Goal: Information Seeking & Learning: Learn about a topic

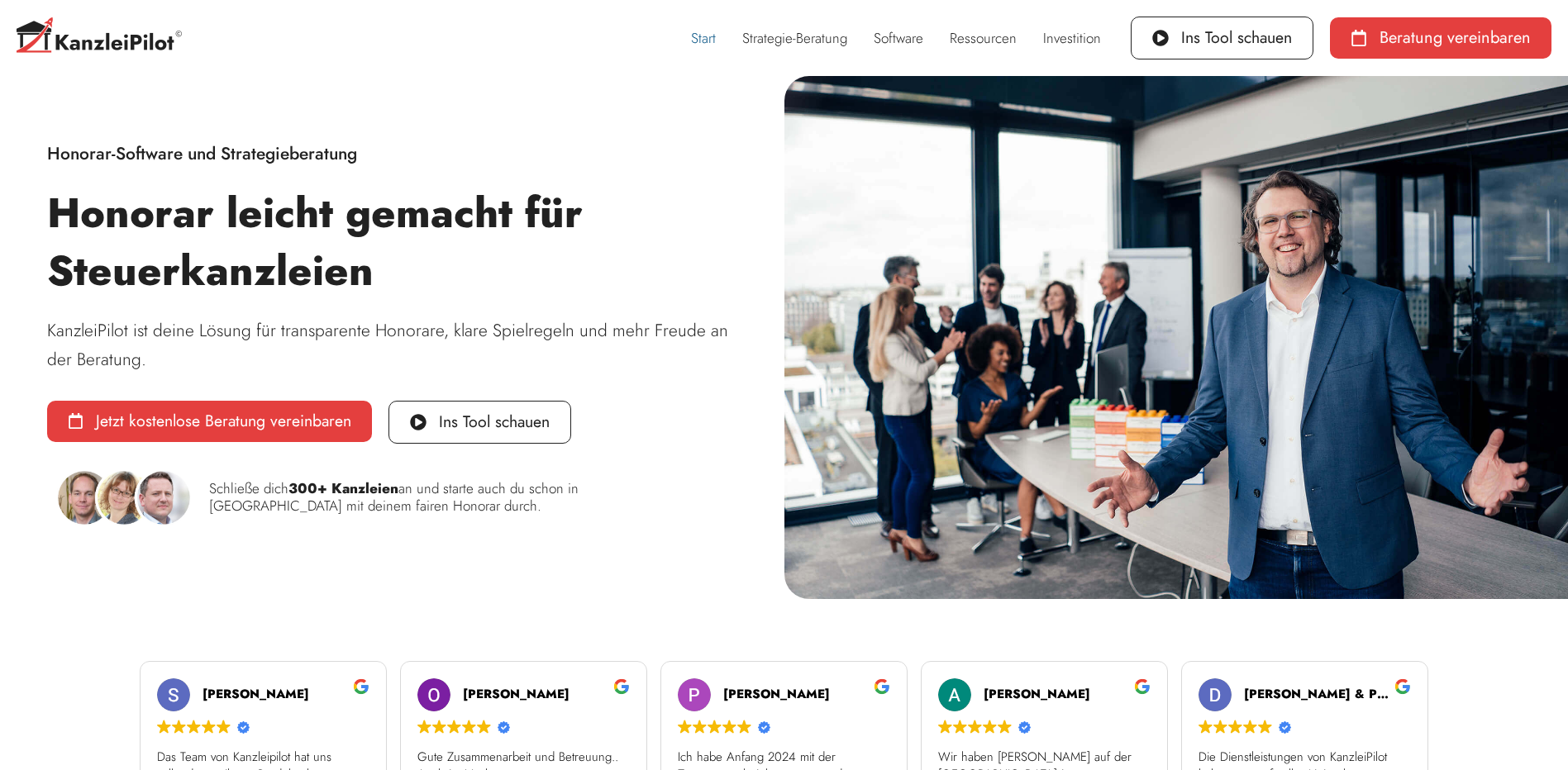
drag, startPoint x: 51, startPoint y: 147, endPoint x: 366, endPoint y: 277, distance: 340.8
click at [366, 277] on div "Honorar-Software und Strategieberatung Honorar leicht gemacht für Steuerkanzlei…" at bounding box center [392, 338] width 784 height 490
click at [365, 273] on h1 "Honorar leicht gemacht für Steuerkanzleien" at bounding box center [392, 242] width 691 height 116
drag, startPoint x: 368, startPoint y: 276, endPoint x: 49, endPoint y: 150, distance: 343.0
click at [49, 150] on div "Honorar-Software und Strategieberatung Honorar leicht gemacht für Steuerkanzlei…" at bounding box center [392, 338] width 784 height 490
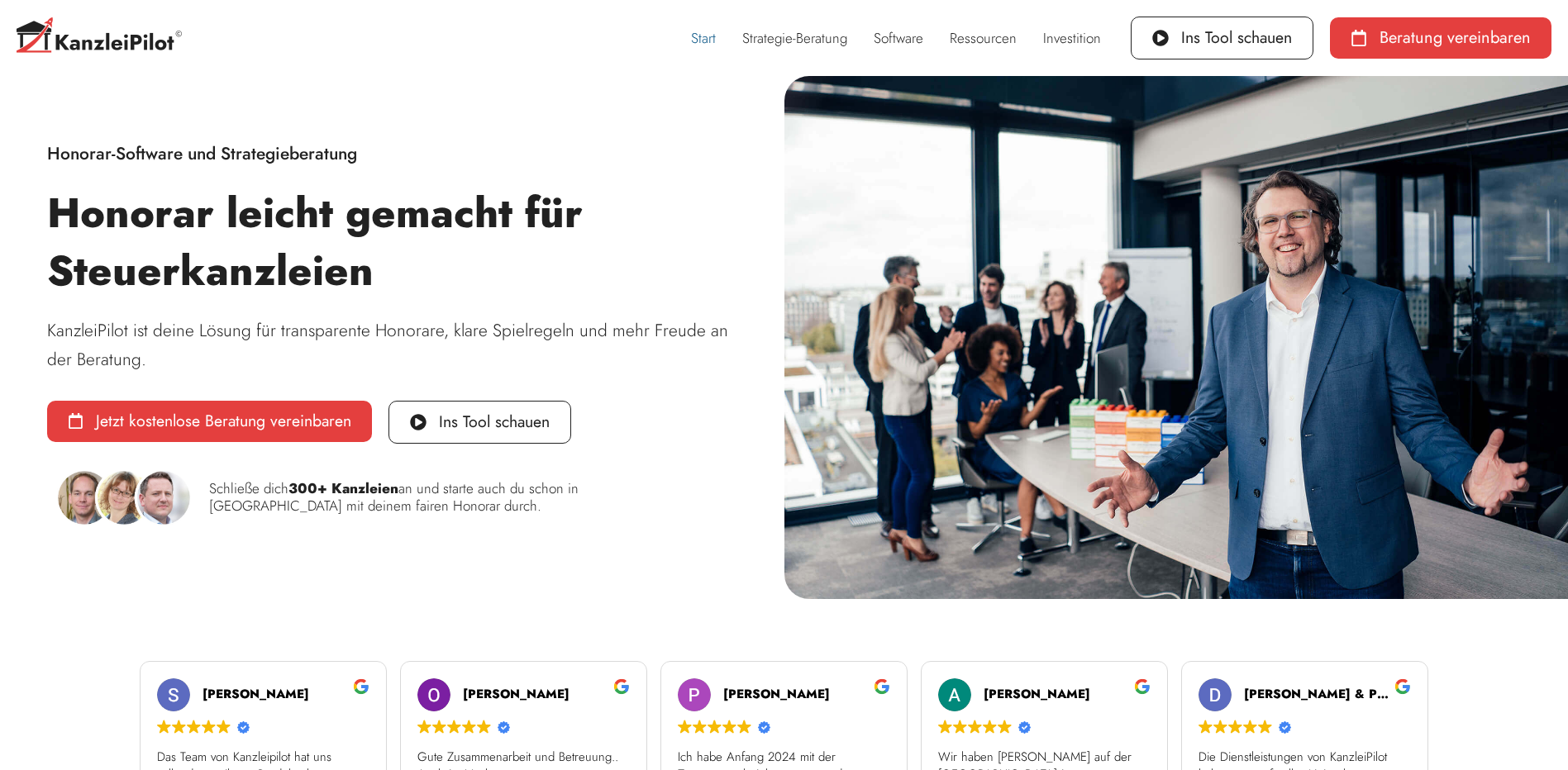
click at [49, 152] on span "Honorar-Software und Strategieberatung" at bounding box center [201, 153] width 310 height 25
drag, startPoint x: 47, startPoint y: 149, endPoint x: 234, endPoint y: 358, distance: 280.4
click at [235, 356] on div "Honorar-Software und Strategieberatung Honorar leicht gemacht für Steuerkanzlei…" at bounding box center [392, 338] width 784 height 490
click at [234, 358] on p "KanzleiPilot ist deine Lösung für transparente Honorare, klare Spielregeln und …" at bounding box center [392, 345] width 691 height 57
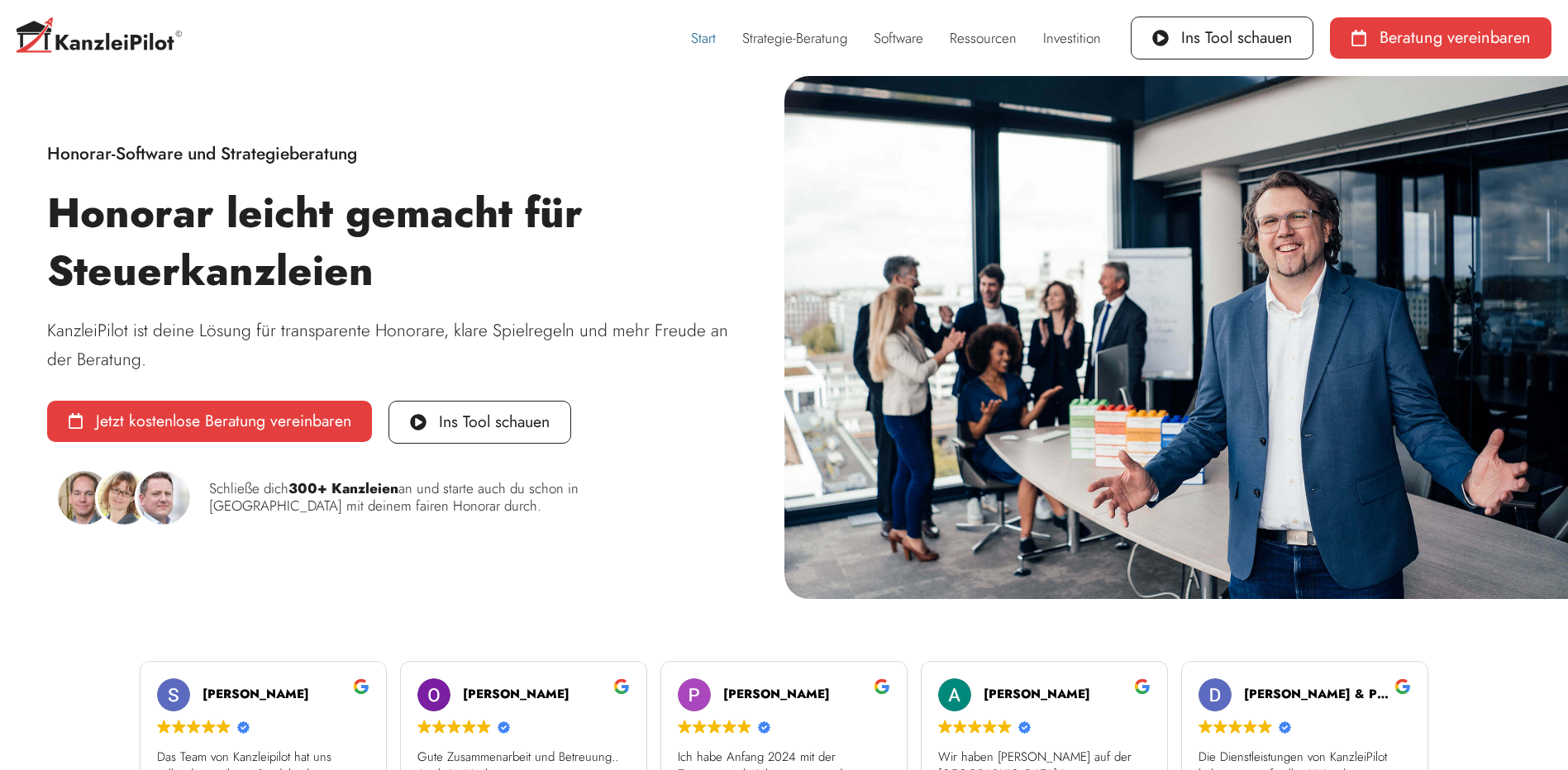
drag, startPoint x: 177, startPoint y: 366, endPoint x: 26, endPoint y: 155, distance: 259.5
click at [26, 155] on div "Honorar-Software und Strategieberatung Honorar leicht gemacht für Steuerkanzlei…" at bounding box center [392, 338] width 784 height 490
drag, startPoint x: 26, startPoint y: 155, endPoint x: 47, endPoint y: 154, distance: 21.0
click at [47, 154] on span "Honorar-Software und Strategieberatung" at bounding box center [201, 153] width 310 height 25
drag, startPoint x: 47, startPoint y: 152, endPoint x: 167, endPoint y: 357, distance: 237.5
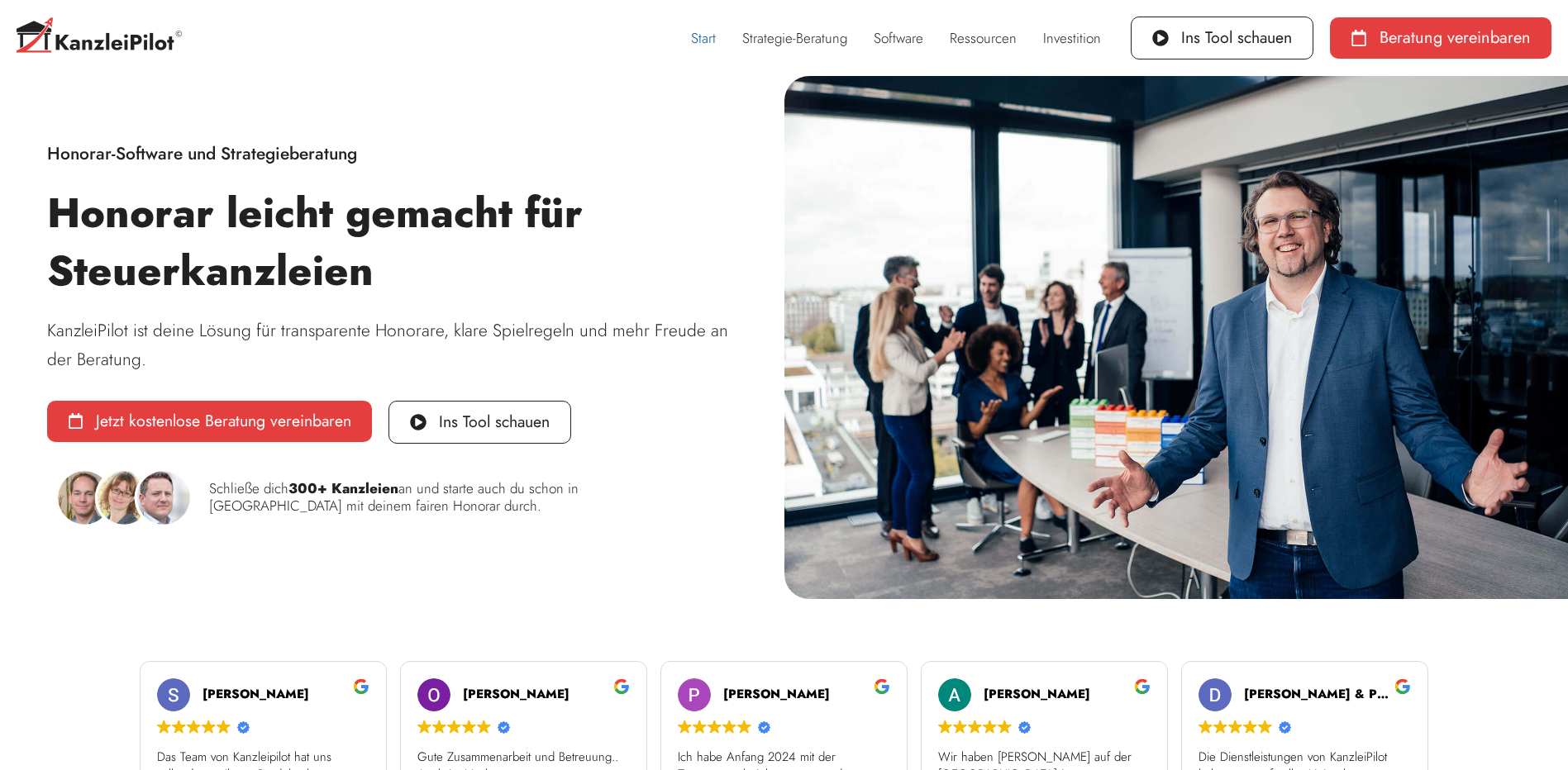
click at [167, 357] on div "Honorar-Software und Strategieberatung Honorar leicht gemacht für Steuerkanzlei…" at bounding box center [392, 338] width 784 height 490
click at [167, 357] on p "KanzleiPilot ist deine Lösung für transparente Honorare, klare Spielregeln und …" at bounding box center [392, 345] width 691 height 57
